Goal: Task Accomplishment & Management: Complete application form

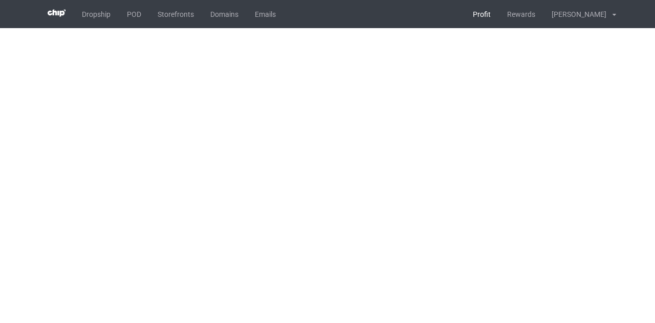
click at [464, 12] on link "Profit" at bounding box center [481, 14] width 34 height 28
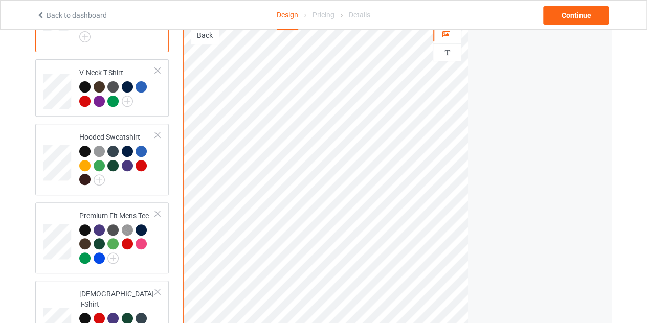
scroll to position [152, 0]
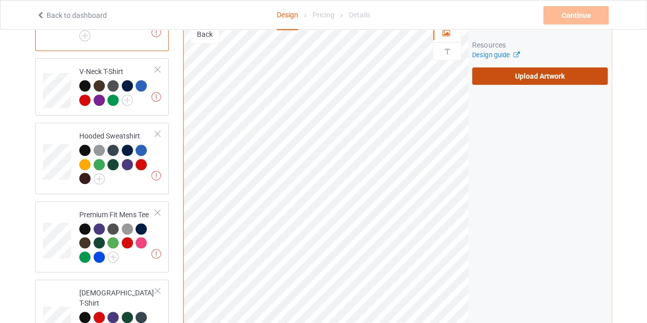
click at [504, 70] on label "Upload Artwork" at bounding box center [540, 76] width 136 height 17
click at [0, 0] on input "Upload Artwork" at bounding box center [0, 0] width 0 height 0
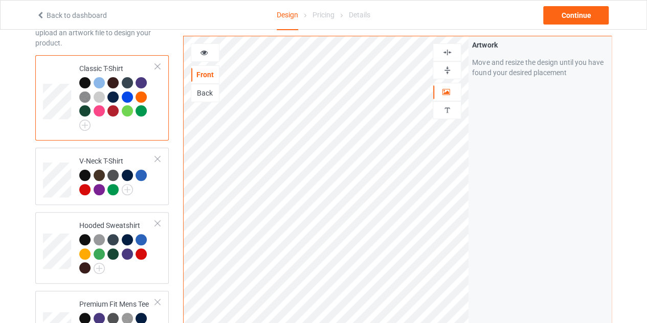
scroll to position [62, 0]
click at [203, 55] on icon at bounding box center [204, 51] width 9 height 7
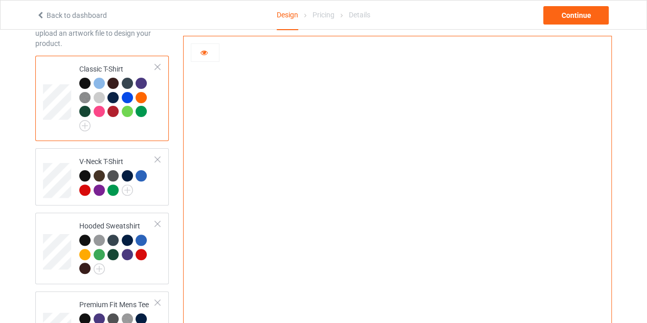
click at [198, 58] on div at bounding box center [205, 52] width 29 height 18
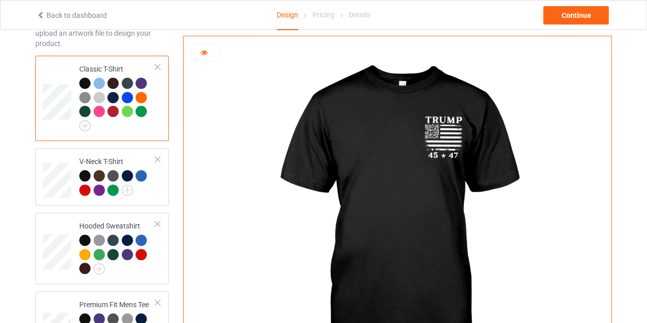
click at [202, 53] on icon at bounding box center [204, 51] width 9 height 7
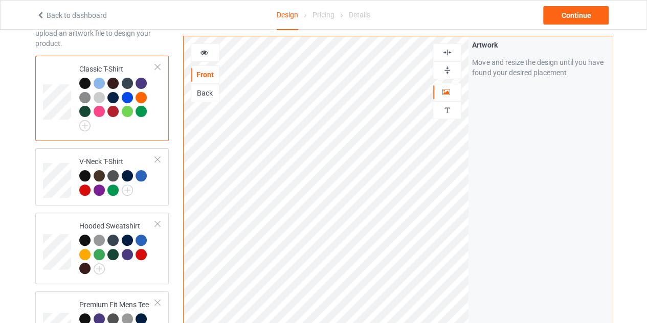
click at [203, 52] on icon at bounding box center [204, 51] width 9 height 7
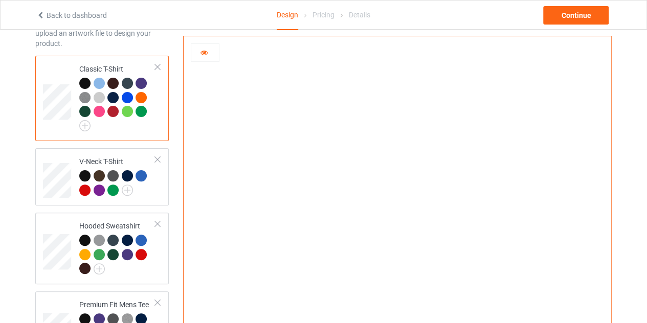
click at [197, 56] on div at bounding box center [205, 53] width 28 height 10
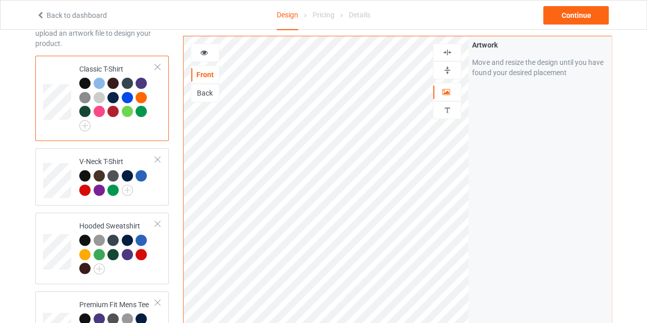
click at [207, 96] on div "Back" at bounding box center [205, 93] width 28 height 10
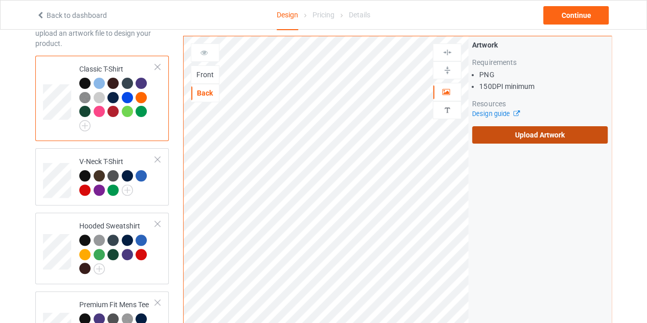
click at [519, 133] on label "Upload Artwork" at bounding box center [540, 134] width 136 height 17
click at [0, 0] on input "Upload Artwork" at bounding box center [0, 0] width 0 height 0
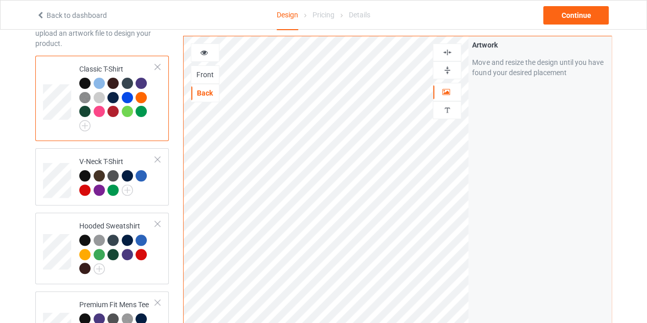
click at [204, 51] on icon at bounding box center [204, 51] width 9 height 7
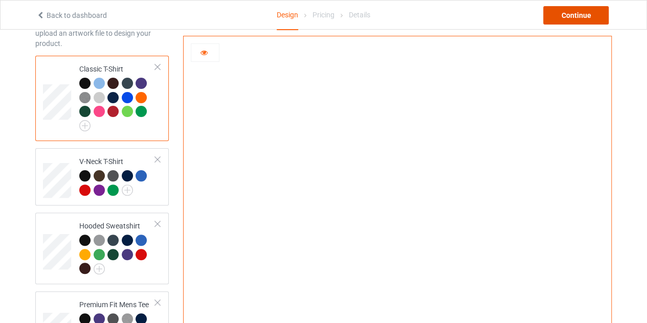
click at [577, 15] on div "Continue" at bounding box center [575, 15] width 65 height 18
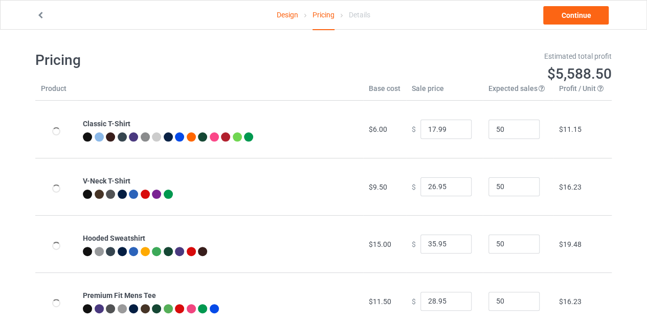
type input "26.95"
type input "30.95"
type input "46.95"
type input "32.95"
type input "26.95"
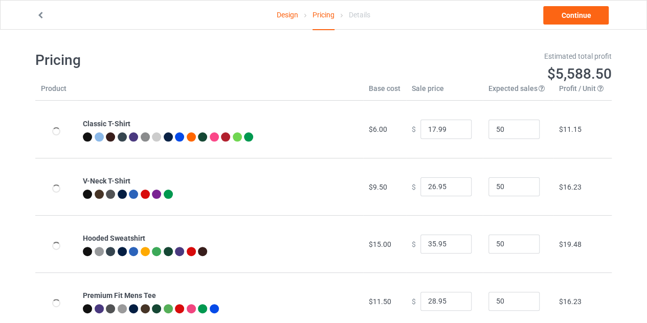
type input "39.95"
type input "31.95"
click at [455, 132] on input "25.95" at bounding box center [445, 129] width 51 height 19
click at [455, 132] on input "24.95" at bounding box center [445, 129] width 51 height 19
click at [455, 132] on input "23.95" at bounding box center [445, 129] width 51 height 19
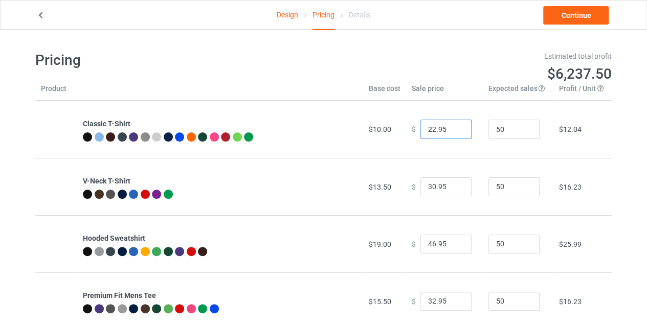
type input "22.95"
click at [453, 132] on input "22.95" at bounding box center [445, 129] width 51 height 19
click at [571, 11] on link "Continue" at bounding box center [575, 15] width 65 height 18
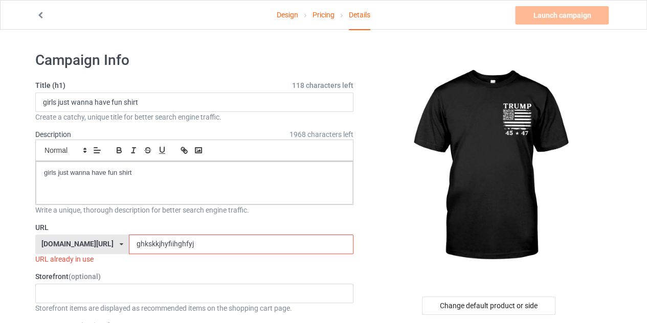
click at [175, 242] on input "ghkskkjhyfiihghfyj" at bounding box center [241, 244] width 224 height 19
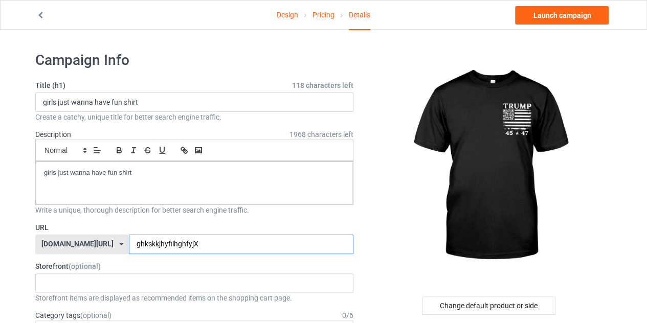
type input "ghkskkjhyfiihghfyjX"
click at [319, 5] on link "Pricing" at bounding box center [324, 15] width 22 height 29
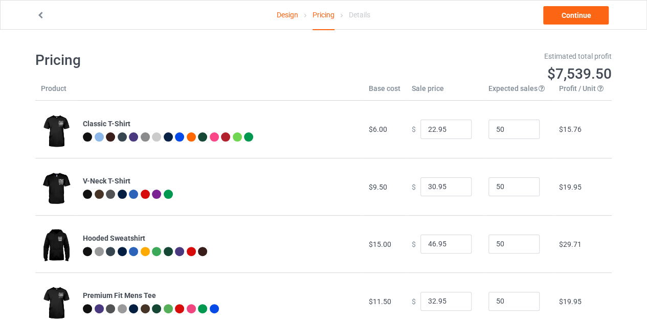
type input "26.95"
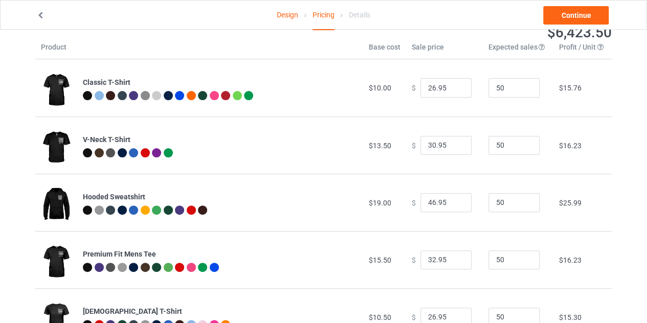
scroll to position [40, 0]
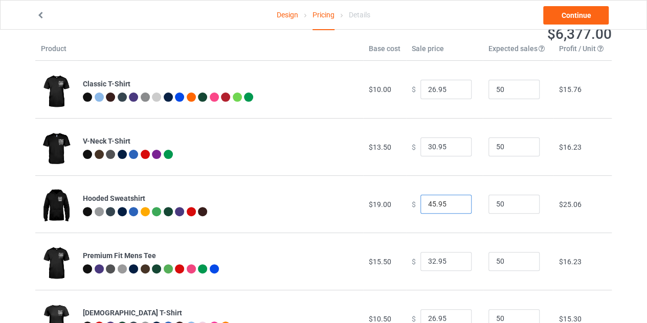
click at [454, 206] on input "45.95" at bounding box center [445, 204] width 51 height 19
click at [454, 206] on input "44.95" at bounding box center [445, 204] width 51 height 19
click at [454, 206] on input "43.95" at bounding box center [445, 204] width 51 height 19
click at [454, 206] on input "42.95" at bounding box center [445, 204] width 51 height 19
click at [454, 206] on input "41.95" at bounding box center [445, 204] width 51 height 19
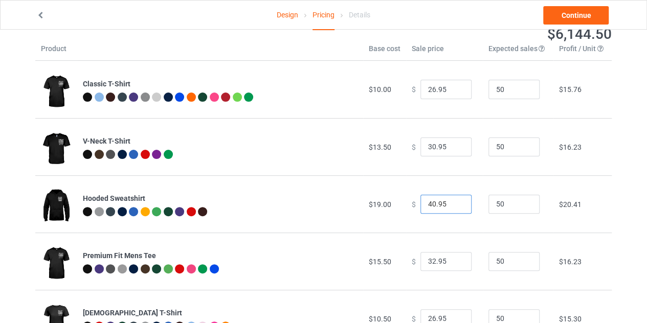
click at [454, 206] on input "40.95" at bounding box center [445, 204] width 51 height 19
click at [453, 205] on input "39.95" at bounding box center [445, 204] width 51 height 19
type input "40.95"
click at [455, 200] on input "40.95" at bounding box center [445, 204] width 51 height 19
click at [564, 15] on link "Continue" at bounding box center [575, 15] width 65 height 18
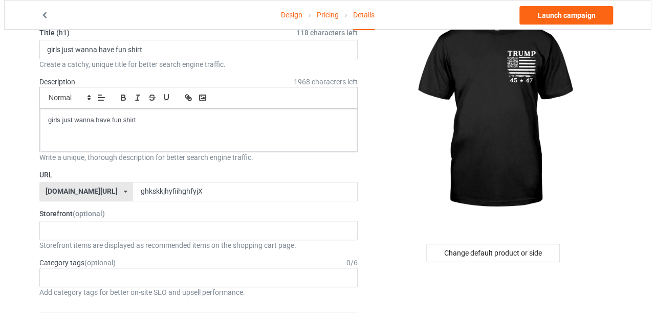
scroll to position [54, 0]
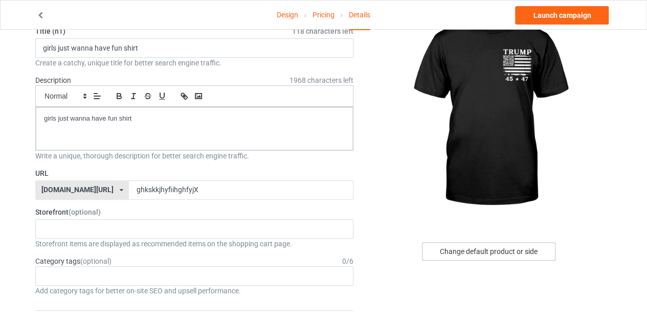
click at [466, 251] on div "Change default product or side" at bounding box center [488, 251] width 133 height 18
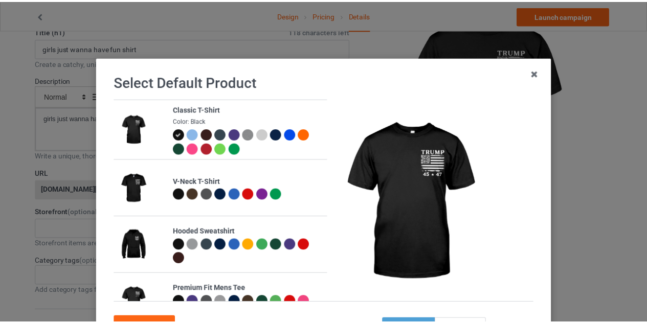
scroll to position [87, 0]
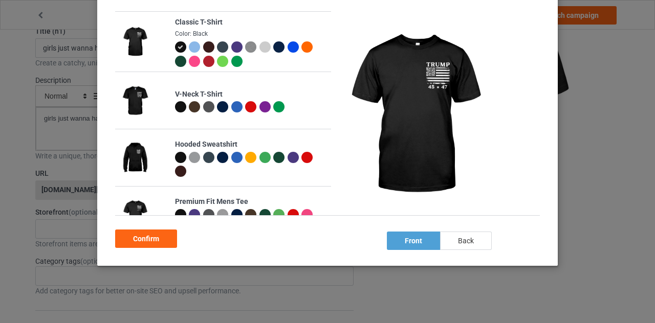
click at [454, 234] on div "back" at bounding box center [466, 241] width 52 height 18
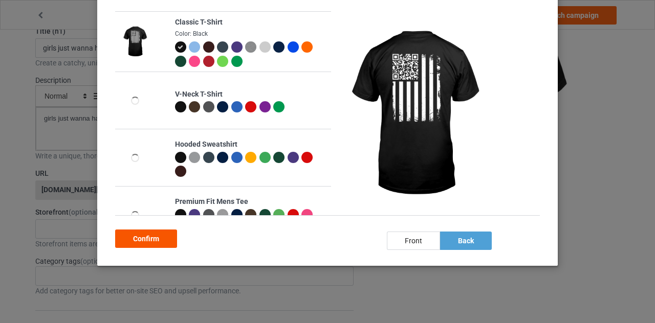
click at [146, 234] on div "Confirm" at bounding box center [146, 239] width 62 height 18
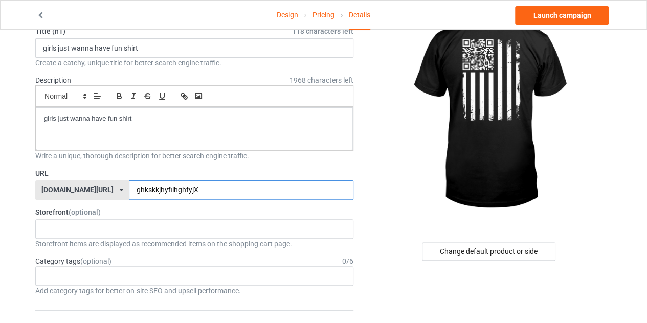
click at [228, 185] on input "ghkskkjhyfiihghfyjX" at bounding box center [241, 190] width 224 height 19
type input "ghkskkjhyfiihghfyjXX"
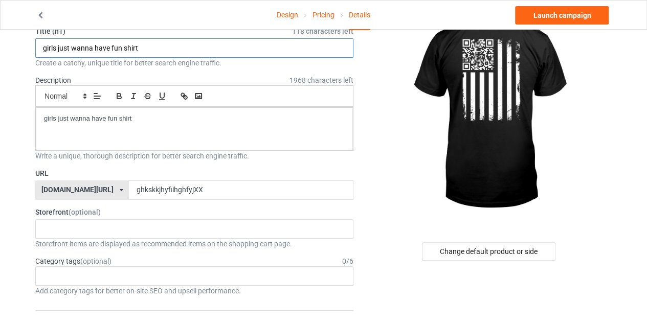
drag, startPoint x: 41, startPoint y: 50, endPoint x: 122, endPoint y: 53, distance: 80.9
click at [122, 53] on input "girls just wanna have fun shirt" at bounding box center [194, 47] width 318 height 19
type input "LIMITED EDITIN shirt"
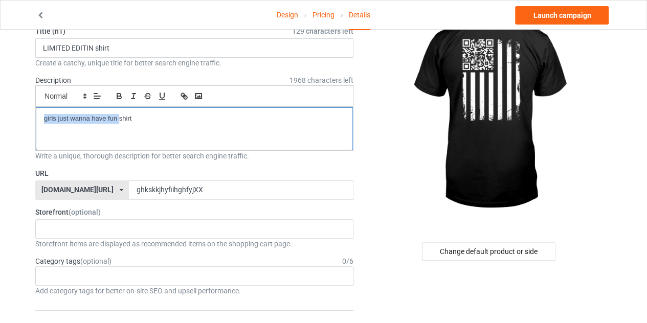
drag, startPoint x: 38, startPoint y: 111, endPoint x: 119, endPoint y: 124, distance: 81.9
click at [119, 124] on div "girls just wanna have fun shirt" at bounding box center [194, 128] width 317 height 43
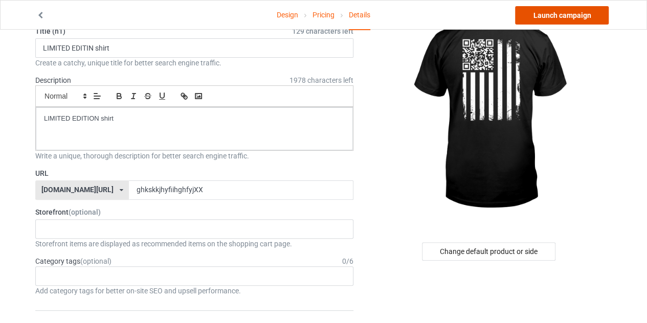
click at [549, 13] on link "Launch campaign" at bounding box center [562, 15] width 94 height 18
